Goal: Check status: Check status

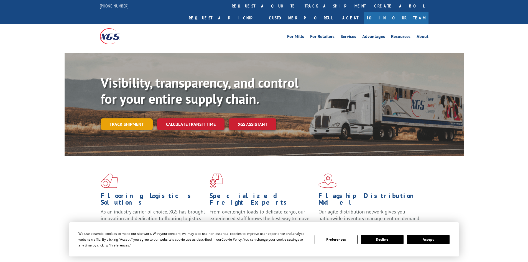
click at [123, 118] on link "Track shipment" at bounding box center [127, 124] width 52 height 12
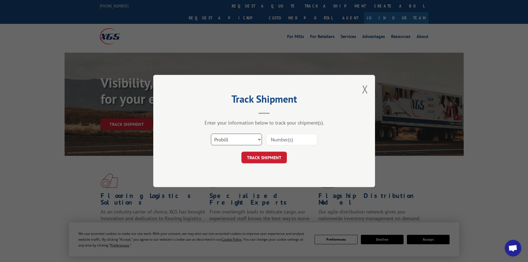
click at [228, 137] on select "Select category... Probill BOL PO" at bounding box center [236, 140] width 51 height 12
select select "bol"
click at [211, 134] on select "Select category... Probill BOL PO" at bounding box center [236, 140] width 51 height 12
click at [292, 140] on input at bounding box center [291, 140] width 51 height 12
type input "743519"
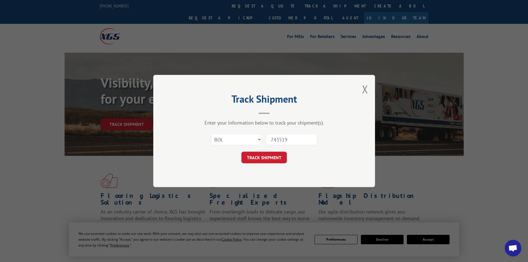
click button "TRACK SHIPMENT" at bounding box center [264, 158] width 45 height 12
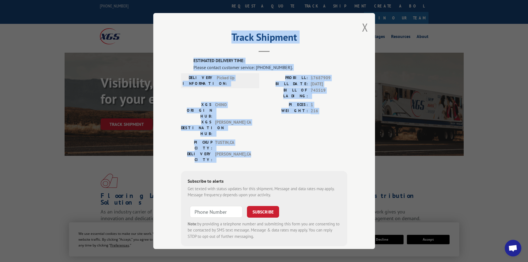
drag, startPoint x: 233, startPoint y: 126, endPoint x: 185, endPoint y: 51, distance: 88.9
click at [185, 51] on div "Track Shipment ESTIMATED DELIVERY TIME: Please contact customer service: [PHONE…" at bounding box center [264, 131] width 222 height 236
copy div "Track Shipment ESTIMATED DELIVERY TIME: Please contact customer service: [PHONE…"
